Goal: Navigation & Orientation: Find specific page/section

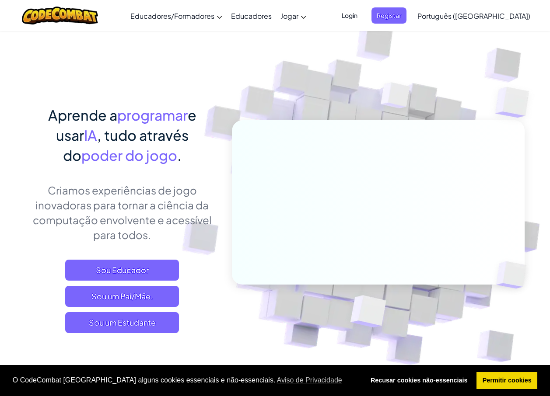
scroll to position [131, 0]
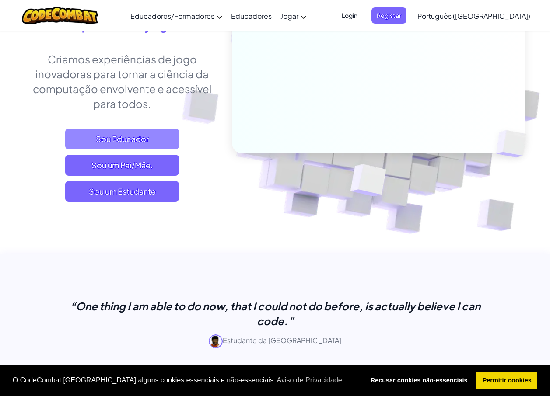
click at [122, 140] on span "Sou Educador" at bounding box center [122, 139] width 114 height 21
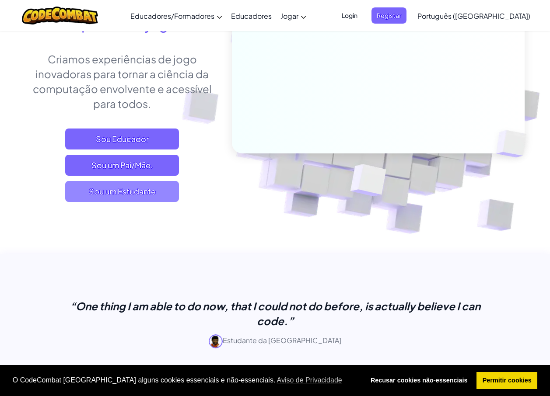
click at [144, 192] on span "Sou um Estudante" at bounding box center [122, 191] width 114 height 21
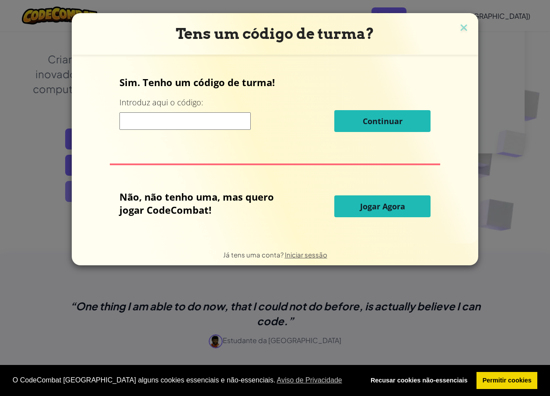
click at [144, 244] on div "Já tens uma conta? Iniciar sessão" at bounding box center [275, 255] width 406 height 22
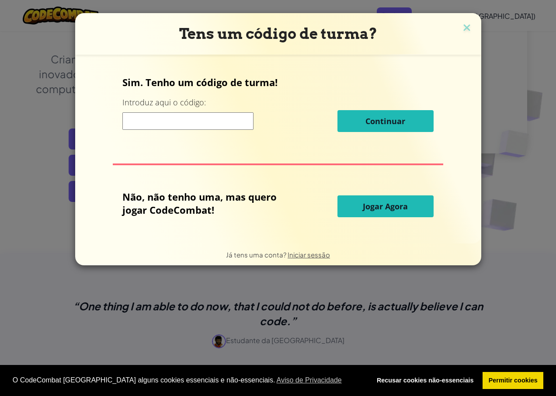
drag, startPoint x: 371, startPoint y: 77, endPoint x: 361, endPoint y: 84, distance: 11.8
click at [471, 30] on img at bounding box center [467, 28] width 11 height 13
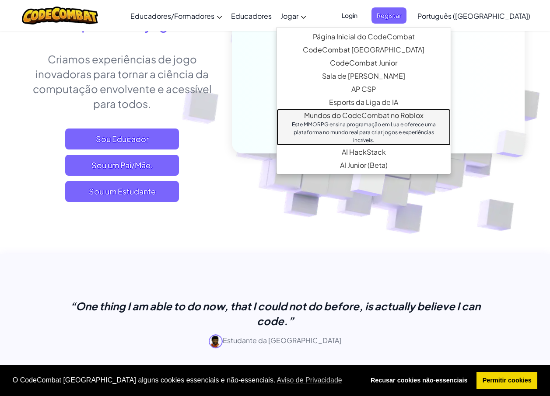
click at [384, 115] on link "Mundos do CodeCombat no Roblox Este MMORPG ensina programação em Lua e oferece …" at bounding box center [363, 127] width 174 height 37
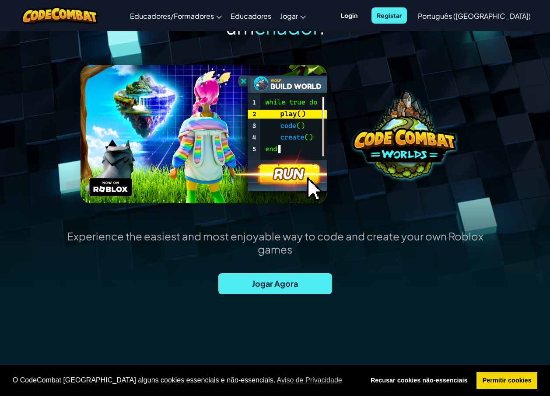
scroll to position [87, 0]
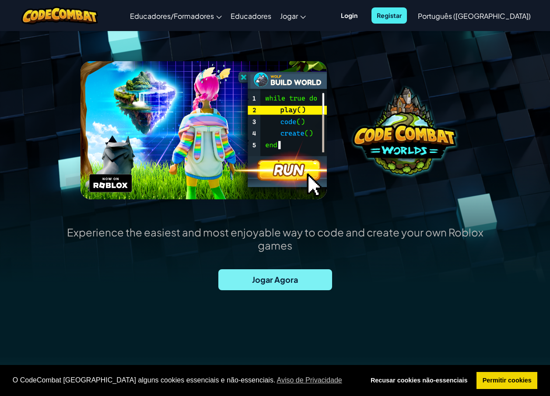
click at [282, 286] on span "Jogar Agora" at bounding box center [275, 279] width 114 height 21
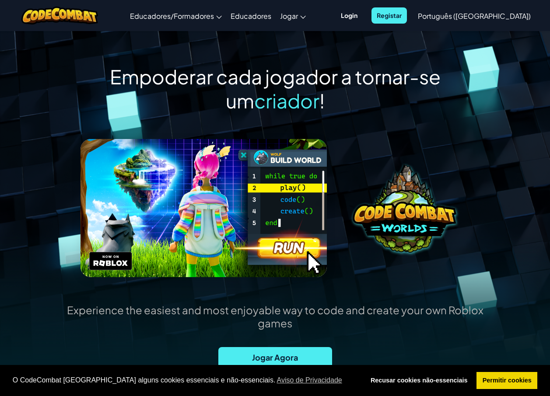
scroll to position [0, 0]
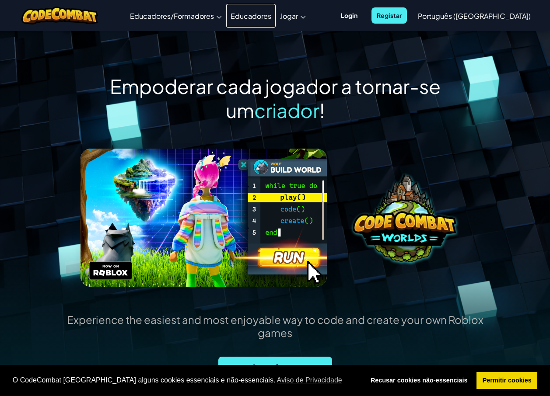
click at [276, 17] on link "Educadores" at bounding box center [250, 16] width 49 height 24
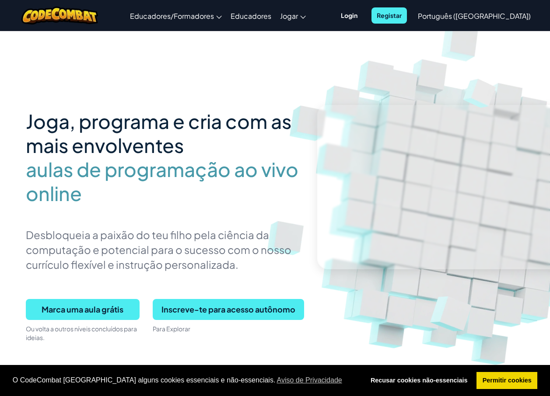
scroll to position [131, 0]
